Goal: Task Accomplishment & Management: Complete application form

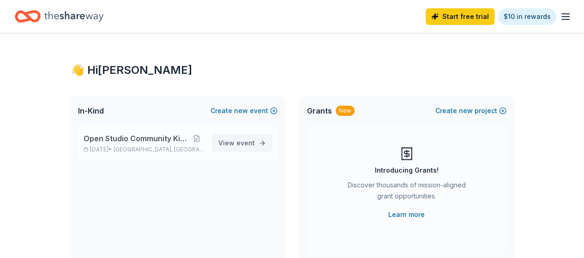
click at [244, 140] on span "event" at bounding box center [245, 143] width 18 height 8
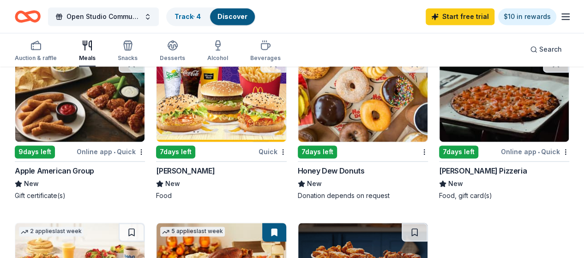
scroll to position [647, 0]
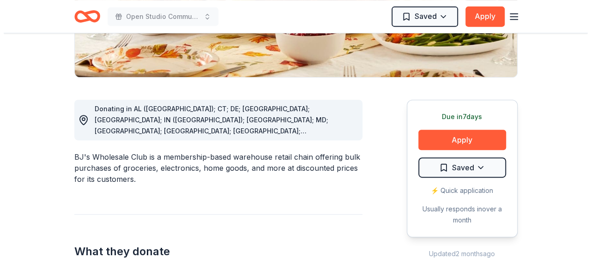
scroll to position [231, 0]
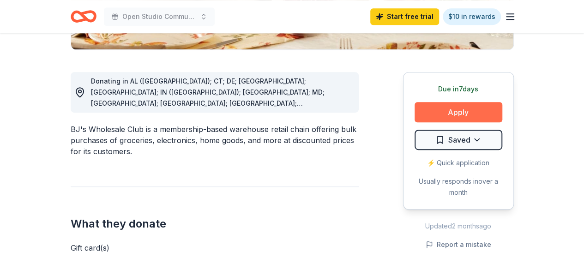
click at [476, 115] on button "Apply" at bounding box center [459, 112] width 88 height 20
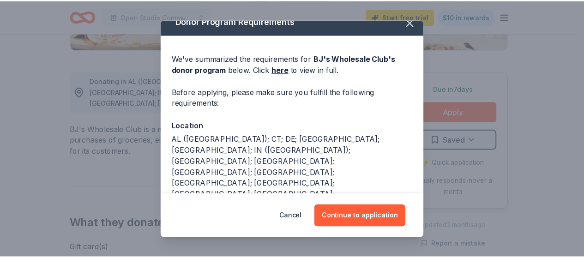
scroll to position [21, 0]
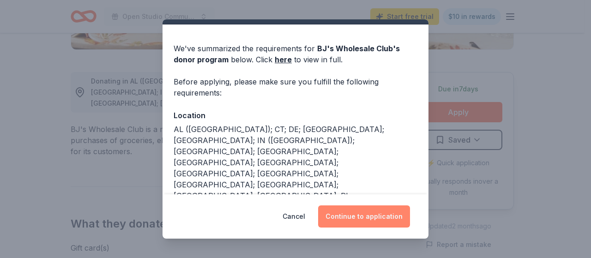
click at [342, 213] on button "Continue to application" at bounding box center [364, 217] width 92 height 22
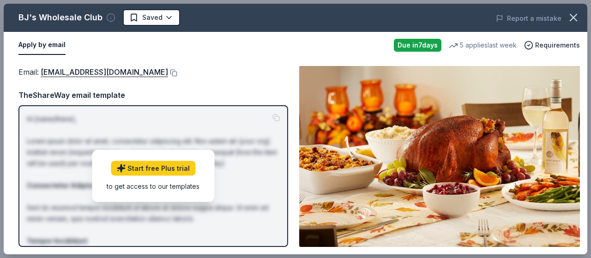
click at [111, 16] on icon "button" at bounding box center [110, 17] width 9 height 9
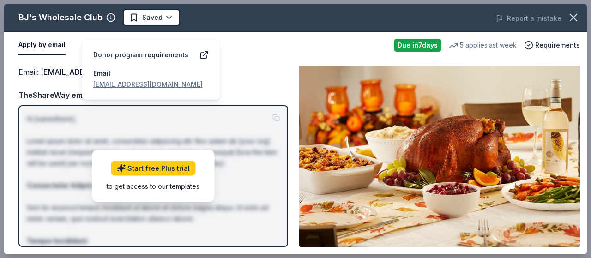
click at [145, 80] on link "[EMAIL_ADDRESS][DOMAIN_NAME]" at bounding box center [147, 84] width 109 height 8
click at [560, 45] on span "Requirements" at bounding box center [557, 45] width 45 height 11
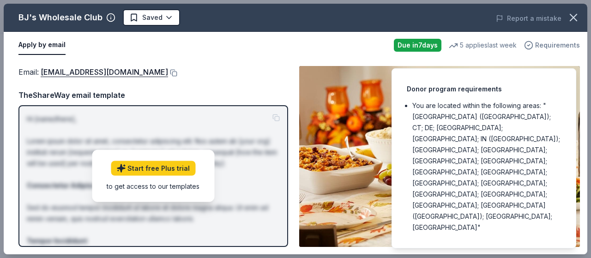
click at [560, 45] on span "Requirements" at bounding box center [557, 45] width 45 height 11
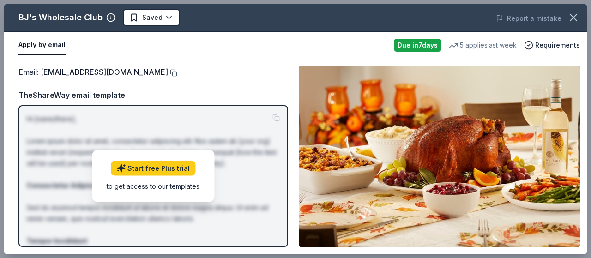
click at [168, 73] on button at bounding box center [172, 72] width 9 height 7
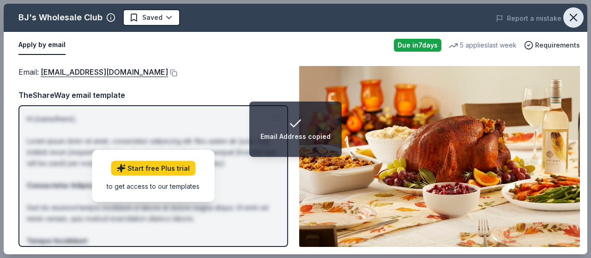
click at [567, 20] on icon "button" at bounding box center [573, 17] width 13 height 13
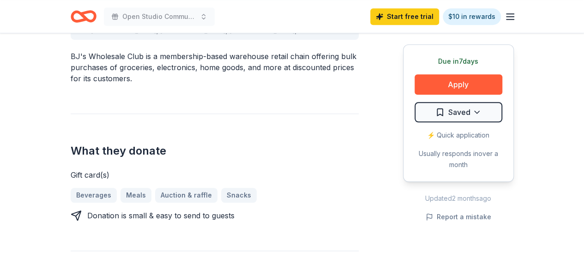
scroll to position [369, 0]
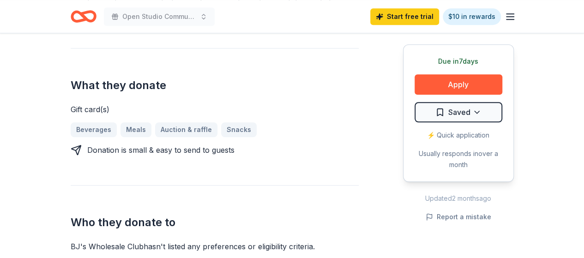
click at [361, 146] on div "Donating in AL ([GEOGRAPHIC_DATA]); CT; DE; [GEOGRAPHIC_DATA]; [GEOGRAPHIC_DATA…" at bounding box center [292, 81] width 443 height 341
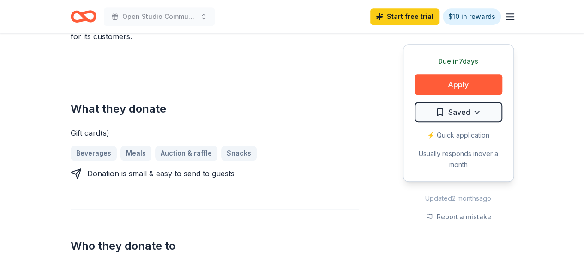
scroll to position [277, 0]
